Goal: Task Accomplishment & Management: Manage account settings

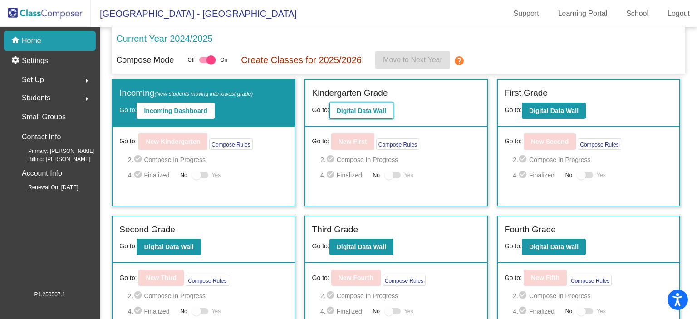
click at [357, 116] on button "Digital Data Wall" at bounding box center [361, 111] width 64 height 16
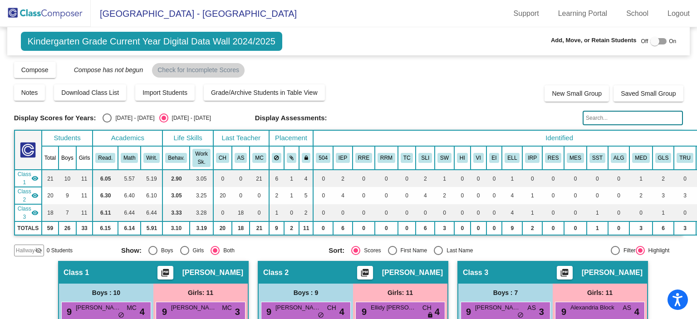
click at [615, 114] on input "text" at bounding box center [633, 118] width 100 height 15
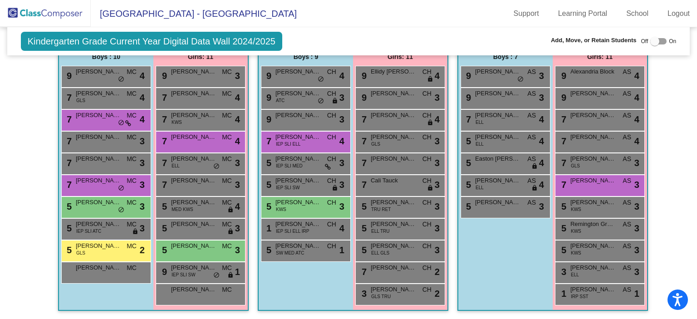
scroll to position [239, 0]
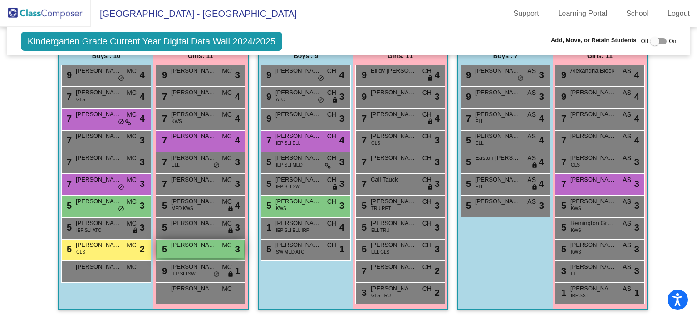
type input "ol"
click at [177, 245] on span "[PERSON_NAME]" at bounding box center [193, 244] width 45 height 9
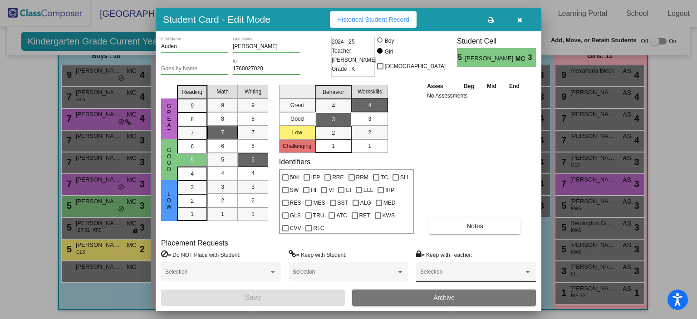
click at [457, 271] on div "Selection" at bounding box center [476, 274] width 112 height 16
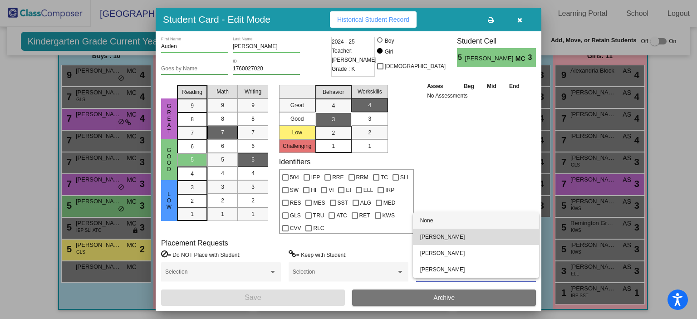
click at [452, 236] on span "[PERSON_NAME]" at bounding box center [476, 237] width 112 height 16
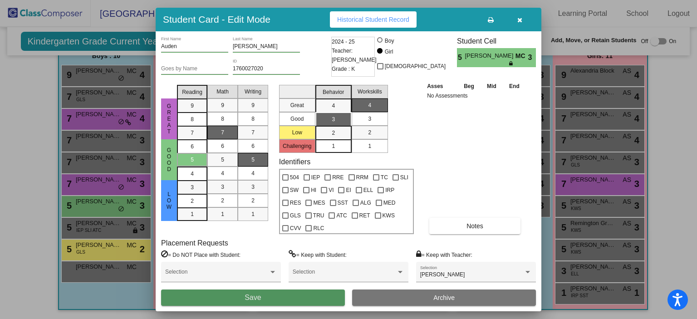
click at [261, 301] on button "Save" at bounding box center [253, 297] width 184 height 16
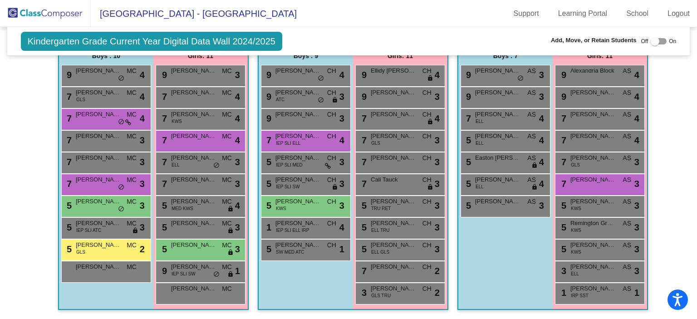
click at [43, 16] on img at bounding box center [45, 13] width 91 height 27
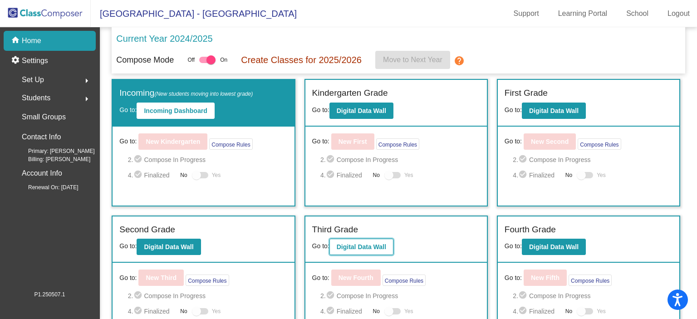
click at [349, 246] on b "Digital Data Wall" at bounding box center [361, 246] width 49 height 7
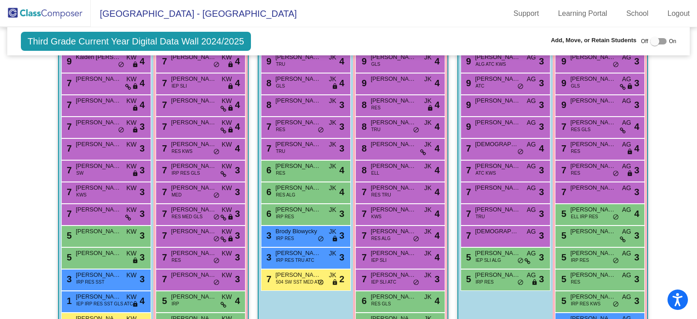
scroll to position [294, 0]
click at [195, 239] on div "7 [PERSON_NAME] KW lock do_not_disturb_alt 3" at bounding box center [200, 235] width 87 height 19
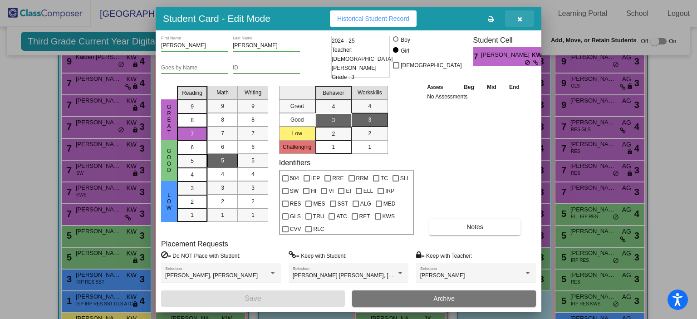
click at [518, 20] on icon "button" at bounding box center [519, 19] width 5 height 6
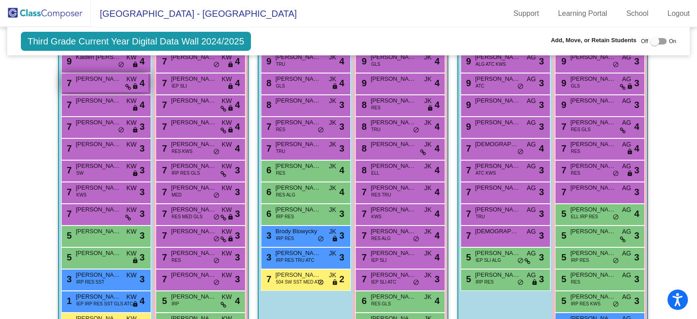
click at [102, 89] on div "7 [PERSON_NAME] KW lock do_not_disturb_alt 4" at bounding box center [105, 82] width 87 height 19
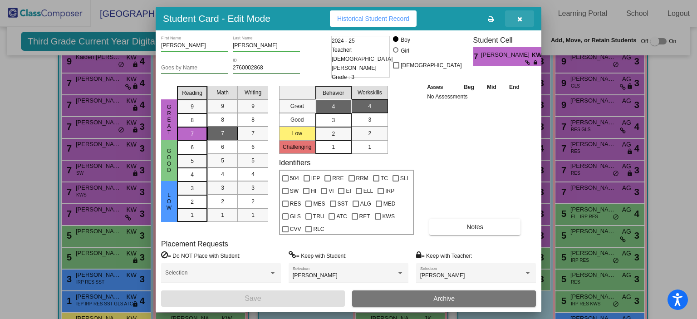
click at [518, 19] on icon "button" at bounding box center [519, 19] width 5 height 6
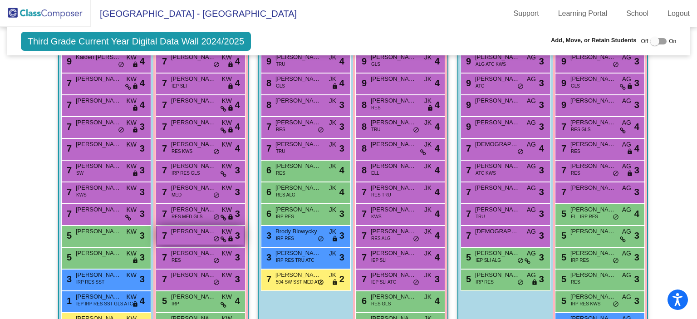
click at [189, 230] on span "[PERSON_NAME]" at bounding box center [193, 231] width 45 height 9
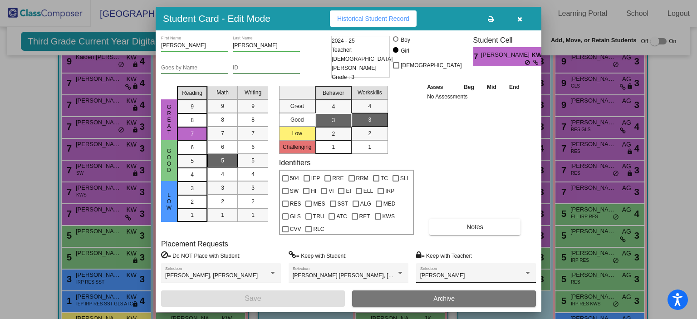
click at [430, 270] on div "[PERSON_NAME] Selection" at bounding box center [476, 275] width 112 height 16
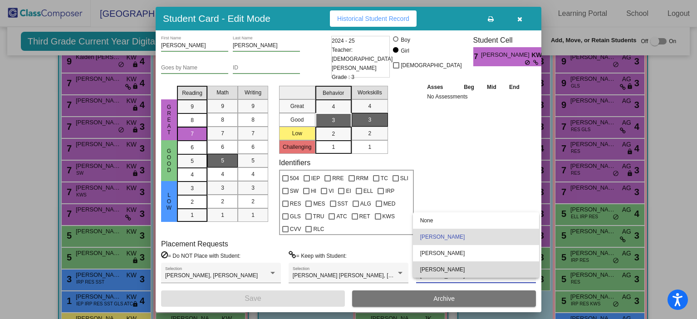
click at [430, 270] on span "[PERSON_NAME]" at bounding box center [476, 269] width 112 height 16
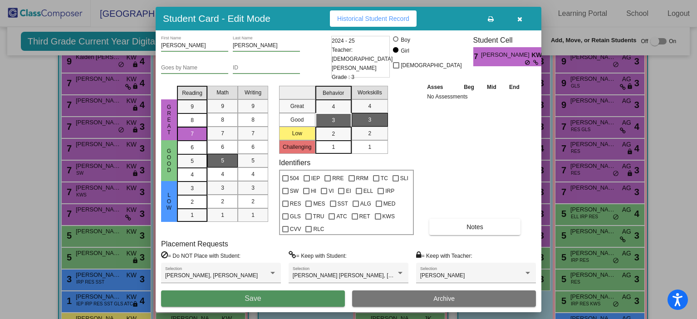
click at [300, 292] on button "Save" at bounding box center [253, 298] width 184 height 16
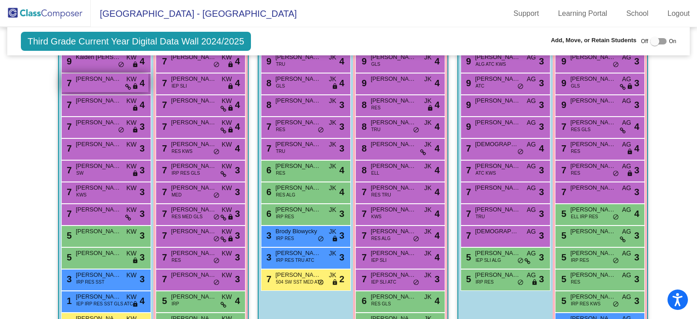
click at [89, 81] on span "[PERSON_NAME]" at bounding box center [98, 78] width 45 height 9
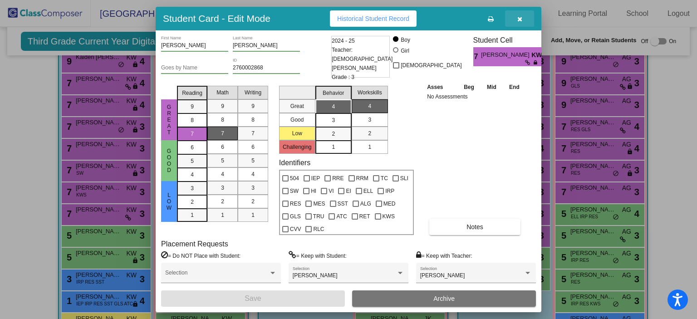
click at [518, 20] on icon "button" at bounding box center [519, 19] width 5 height 6
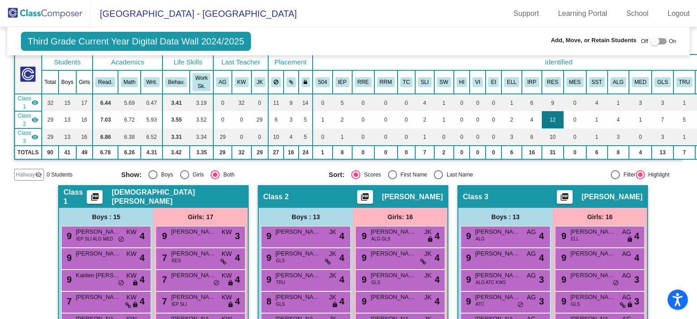
scroll to position [0, 0]
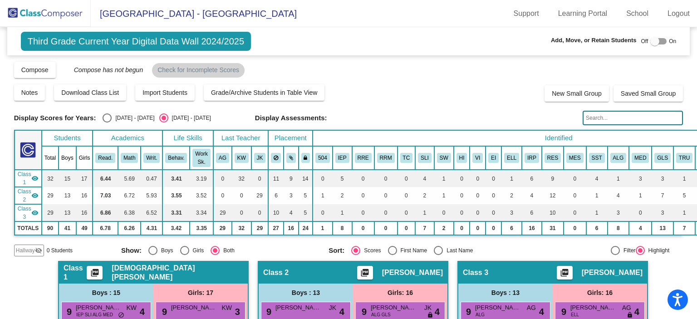
click at [592, 117] on input "text" at bounding box center [633, 118] width 100 height 15
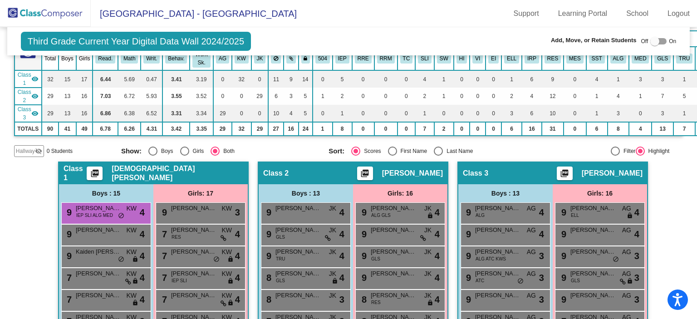
scroll to position [100, 0]
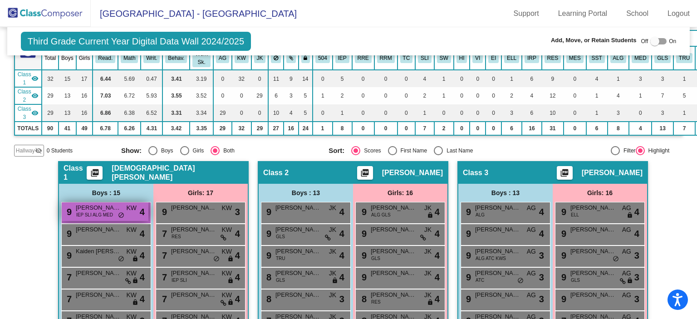
type input "men"
click at [93, 215] on span "IEP SLI ALG MED" at bounding box center [94, 214] width 37 height 7
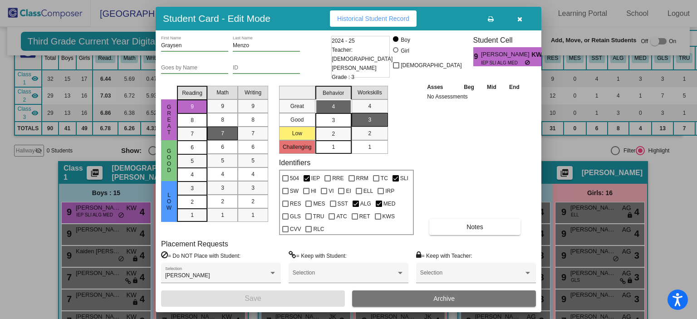
click at [426, 200] on div "Asses Beg Mid End No Assessments Notes" at bounding box center [475, 158] width 101 height 153
click at [518, 18] on icon "button" at bounding box center [519, 19] width 5 height 6
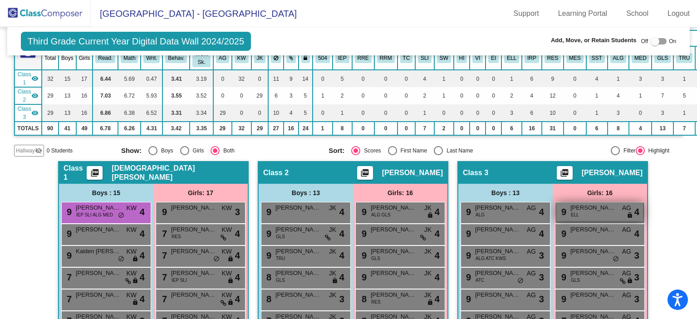
click at [579, 203] on span "[PERSON_NAME]" at bounding box center [592, 207] width 45 height 9
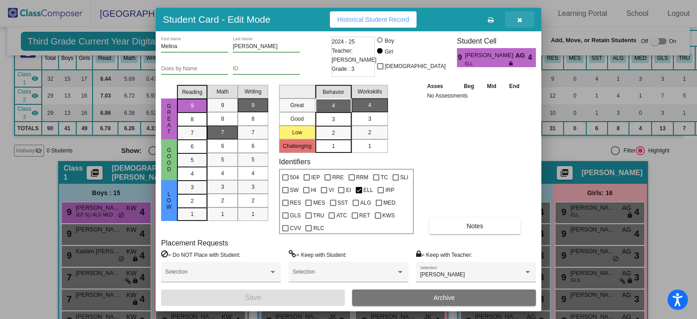
click at [519, 19] on icon "button" at bounding box center [519, 20] width 5 height 6
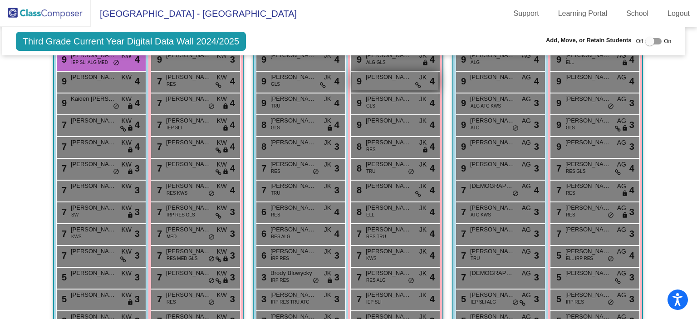
scroll to position [252, 5]
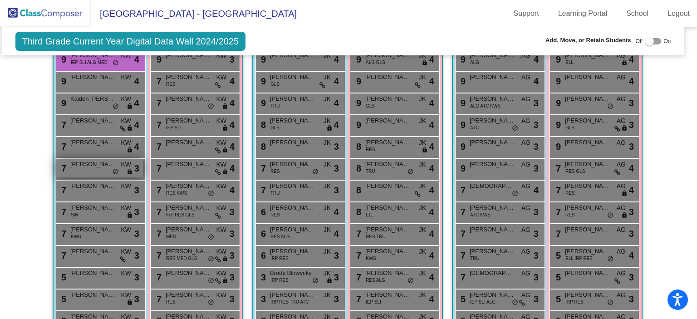
click at [82, 168] on div "7 [PERSON_NAME] KW lock do_not_disturb_alt 3" at bounding box center [99, 168] width 87 height 19
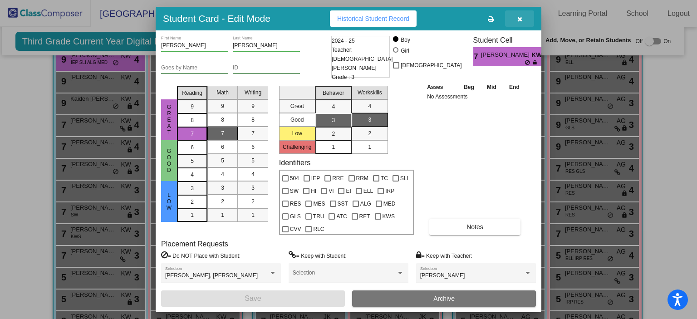
click at [516, 21] on button "button" at bounding box center [519, 18] width 29 height 16
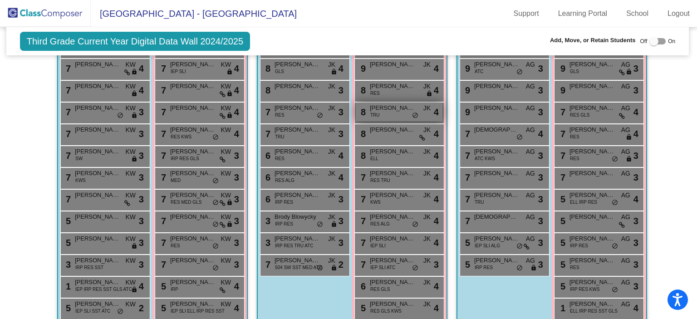
scroll to position [308, 0]
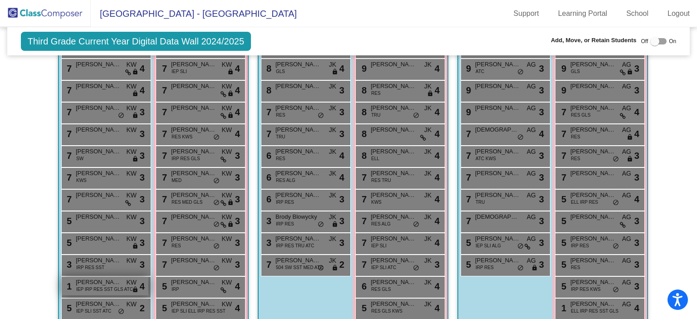
click at [84, 279] on span "[PERSON_NAME]" at bounding box center [98, 282] width 45 height 9
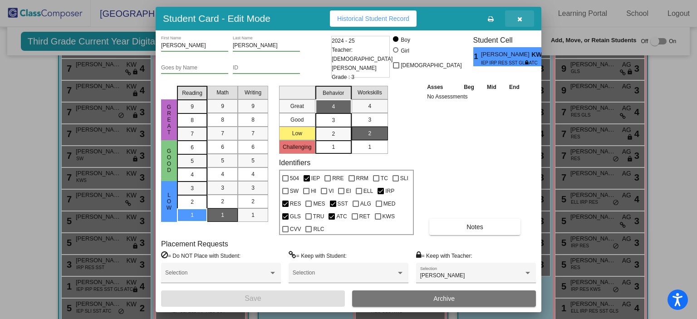
click at [515, 17] on button "button" at bounding box center [519, 18] width 29 height 16
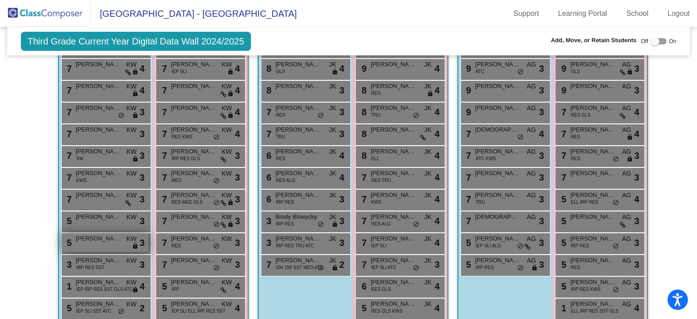
click at [108, 235] on span "[PERSON_NAME]" at bounding box center [98, 238] width 45 height 9
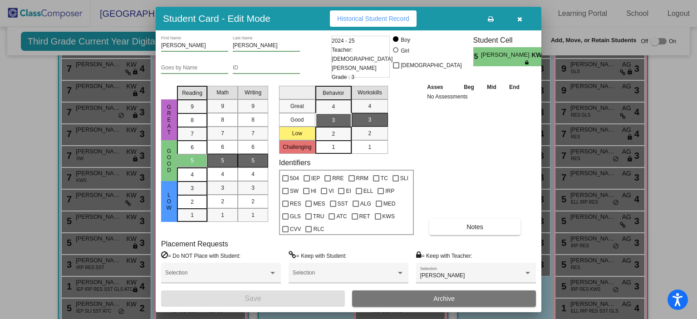
click at [519, 17] on icon "button" at bounding box center [519, 19] width 5 height 6
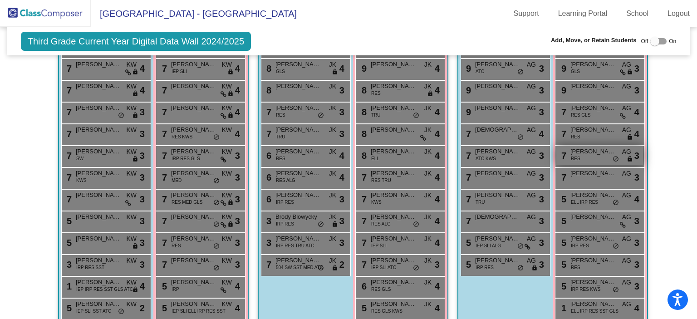
click at [578, 152] on span "[PERSON_NAME]" at bounding box center [592, 151] width 45 height 9
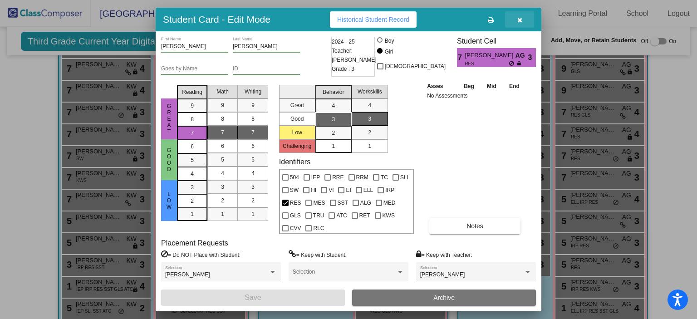
click at [521, 22] on icon "button" at bounding box center [519, 20] width 5 height 6
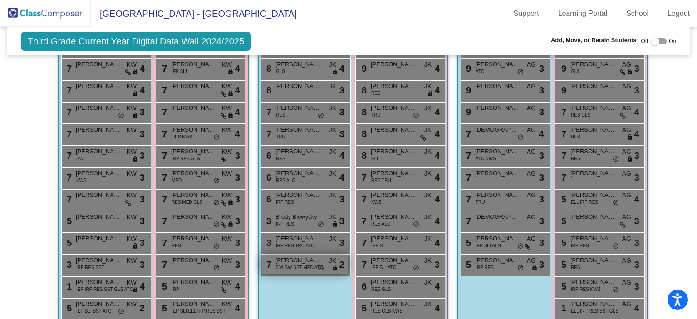
click at [277, 259] on span "[PERSON_NAME]" at bounding box center [297, 260] width 45 height 9
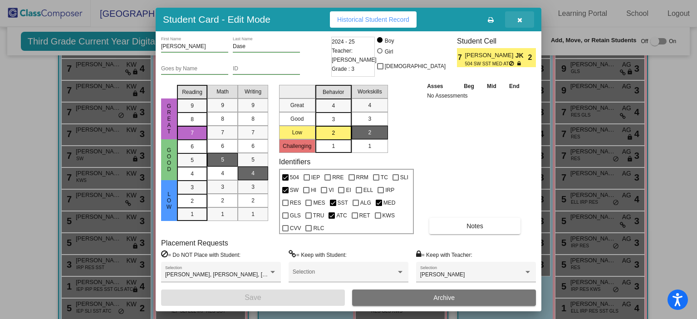
click at [519, 20] on icon "button" at bounding box center [519, 20] width 5 height 6
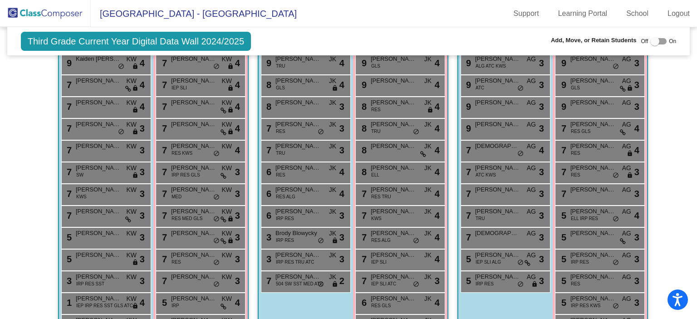
scroll to position [288, 0]
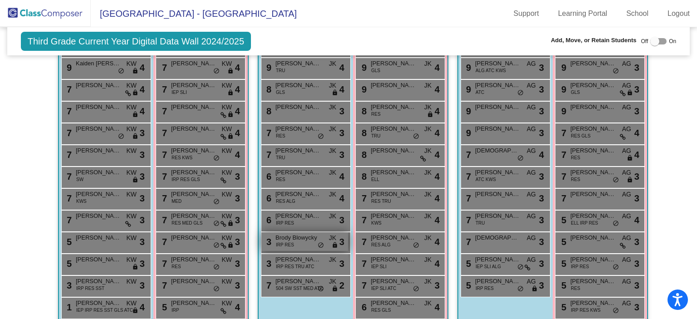
click at [288, 241] on span "IRP RES" at bounding box center [285, 244] width 18 height 7
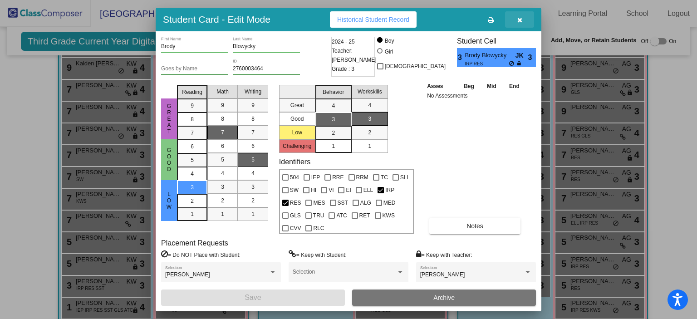
click at [520, 18] on icon "button" at bounding box center [519, 20] width 5 height 6
